Goal: Transaction & Acquisition: Purchase product/service

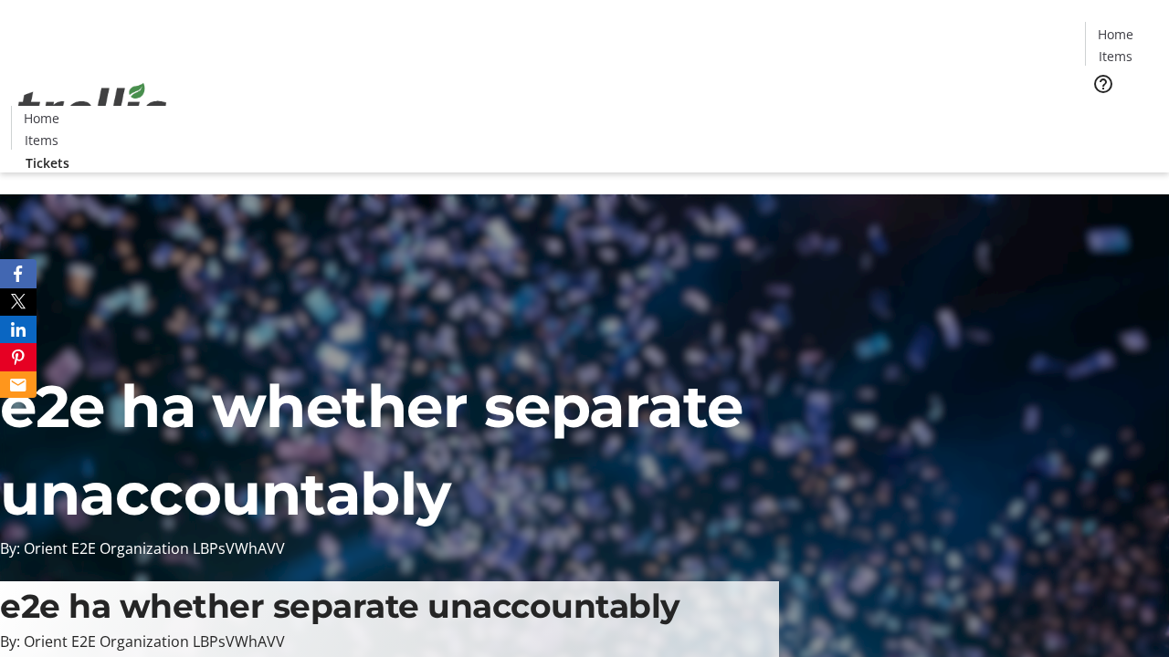
click at [1099, 106] on span "Tickets" at bounding box center [1121, 115] width 44 height 19
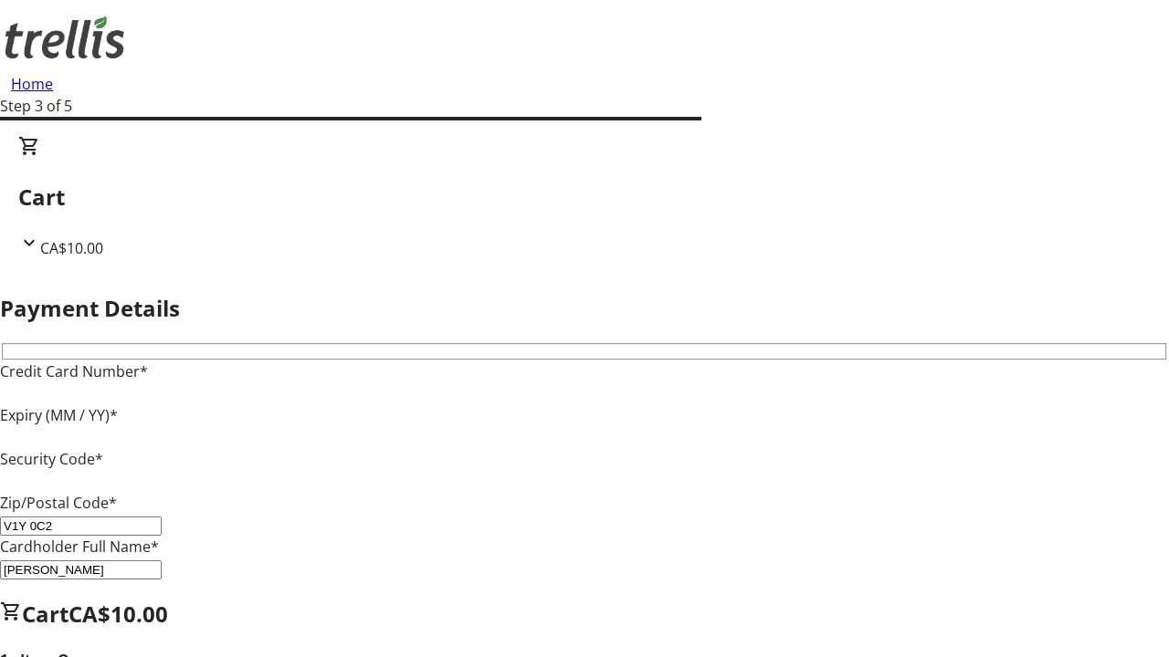
type input "V1Y 0C2"
